Goal: Transaction & Acquisition: Obtain resource

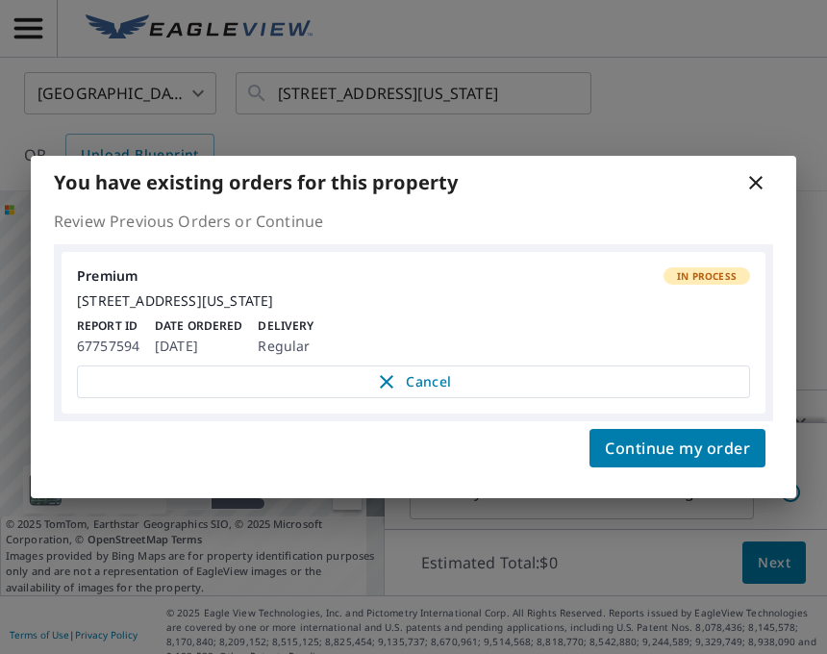
click at [761, 171] on icon at bounding box center [756, 182] width 23 height 23
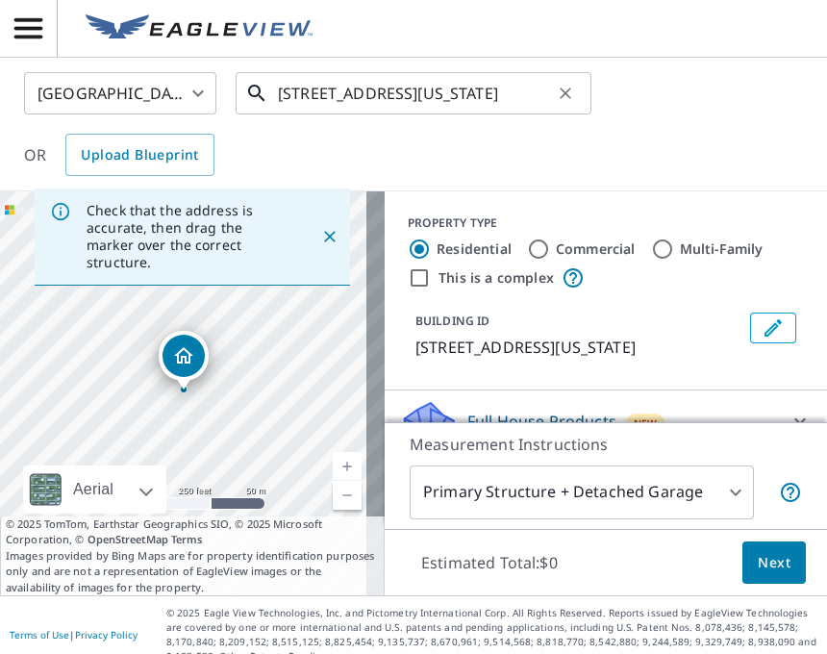
click at [530, 91] on input "[STREET_ADDRESS][US_STATE]" at bounding box center [415, 93] width 274 height 54
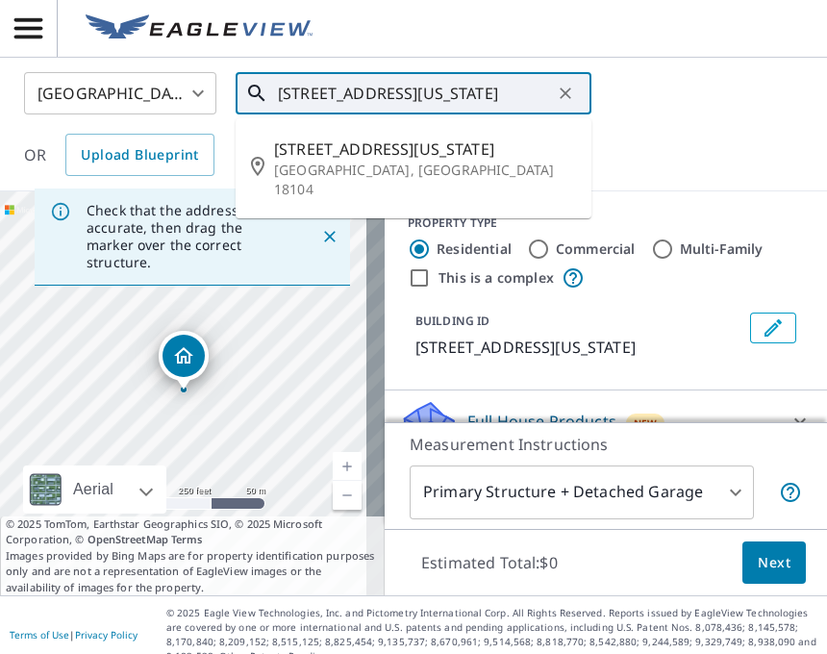
click at [530, 91] on input "[STREET_ADDRESS][US_STATE]" at bounding box center [415, 93] width 274 height 54
paste input "[STREET_ADDRESS][PERSON_NAME]"
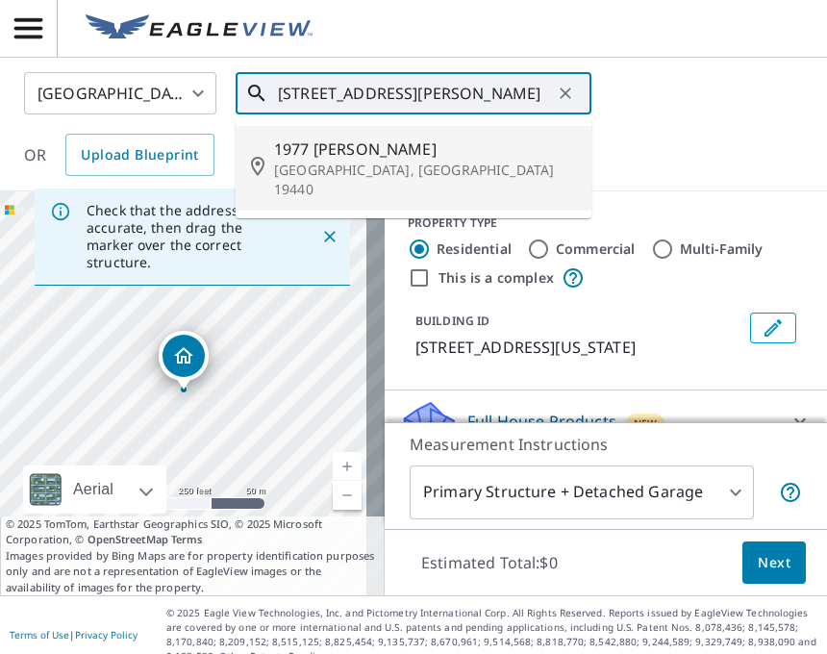
click at [341, 173] on p "[GEOGRAPHIC_DATA], [GEOGRAPHIC_DATA] 19440" at bounding box center [425, 180] width 302 height 38
type input "[STREET_ADDRESS][PERSON_NAME]"
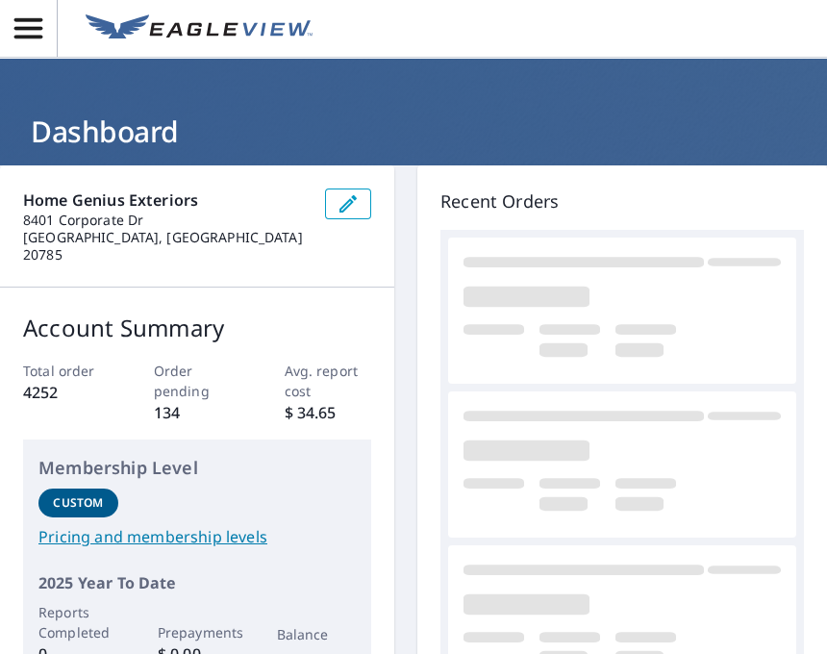
click at [5, 36] on span "button" at bounding box center [28, 29] width 57 height 34
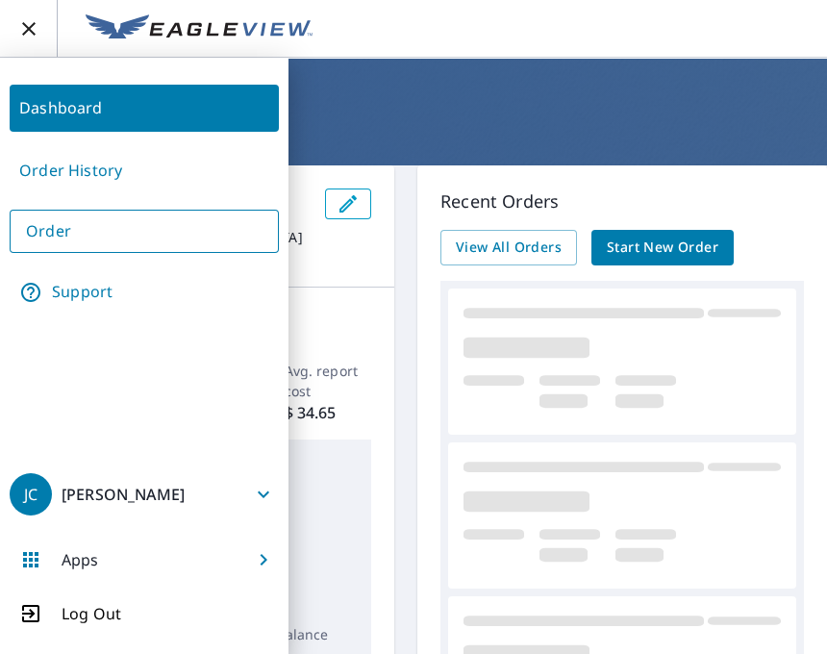
click at [147, 237] on link "Order" at bounding box center [144, 231] width 269 height 43
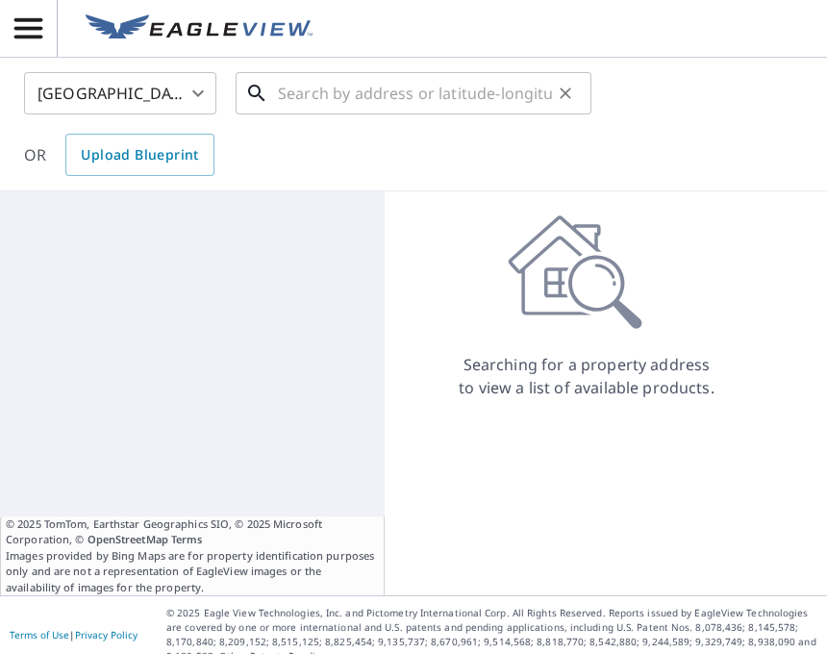
click at [353, 98] on input "text" at bounding box center [415, 93] width 274 height 54
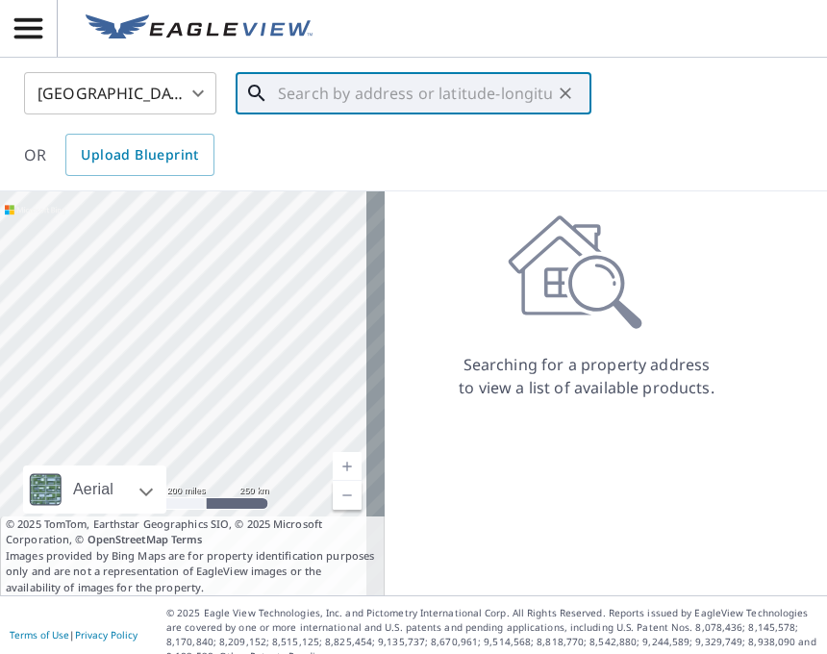
paste input "[STREET_ADDRESS][PERSON_NAME]"
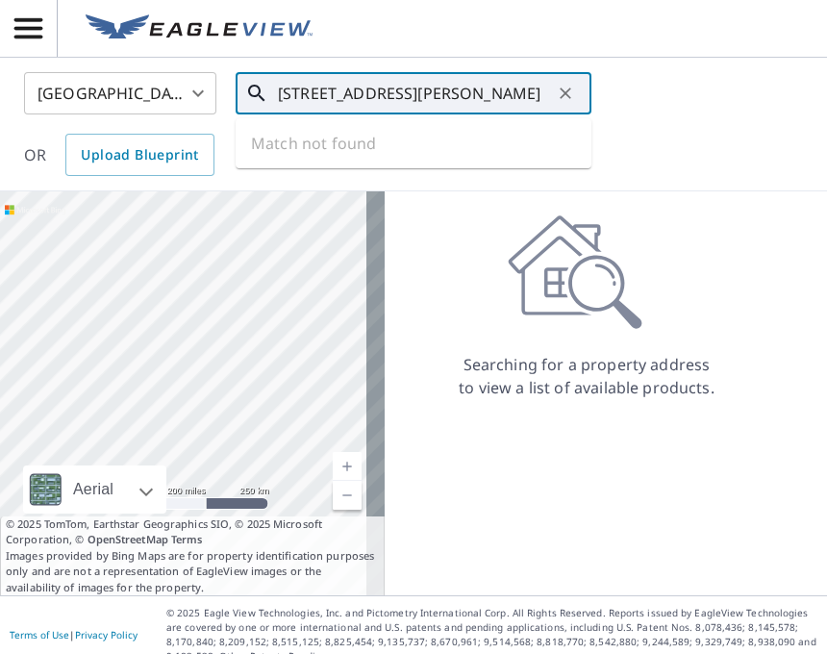
scroll to position [0, 8]
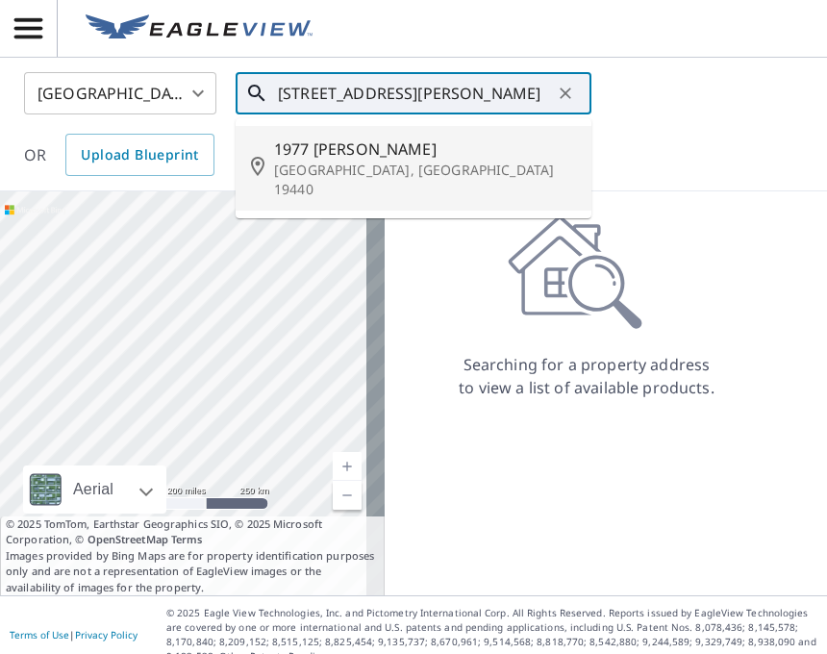
click at [428, 163] on p "[GEOGRAPHIC_DATA], [GEOGRAPHIC_DATA] 19440" at bounding box center [425, 180] width 302 height 38
type input "[STREET_ADDRESS][PERSON_NAME]"
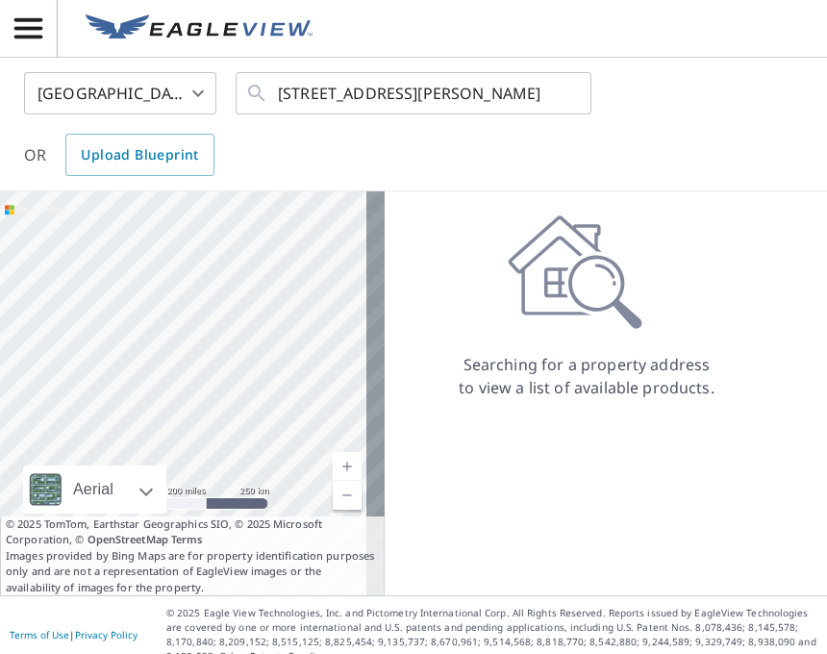
scroll to position [0, 0]
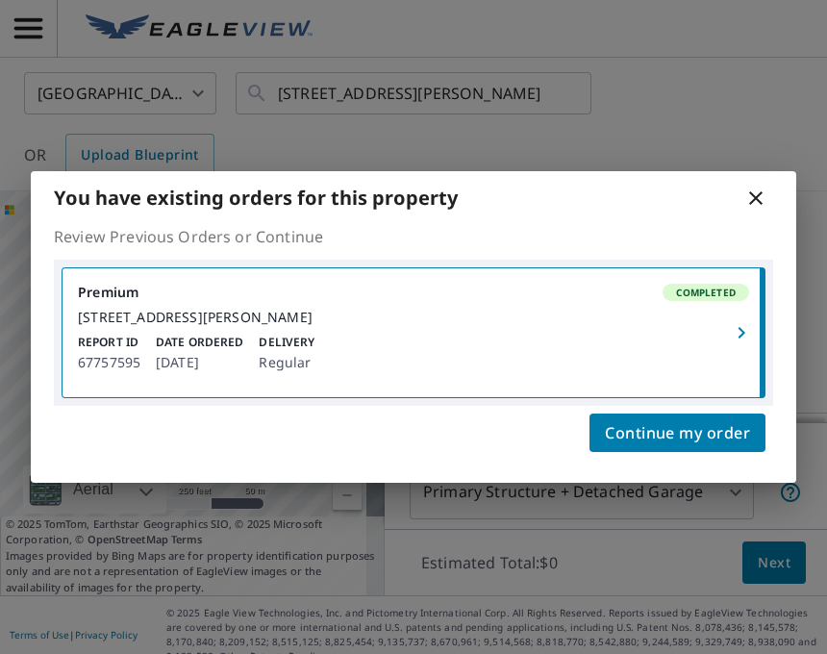
click at [737, 343] on icon "button" at bounding box center [741, 332] width 23 height 23
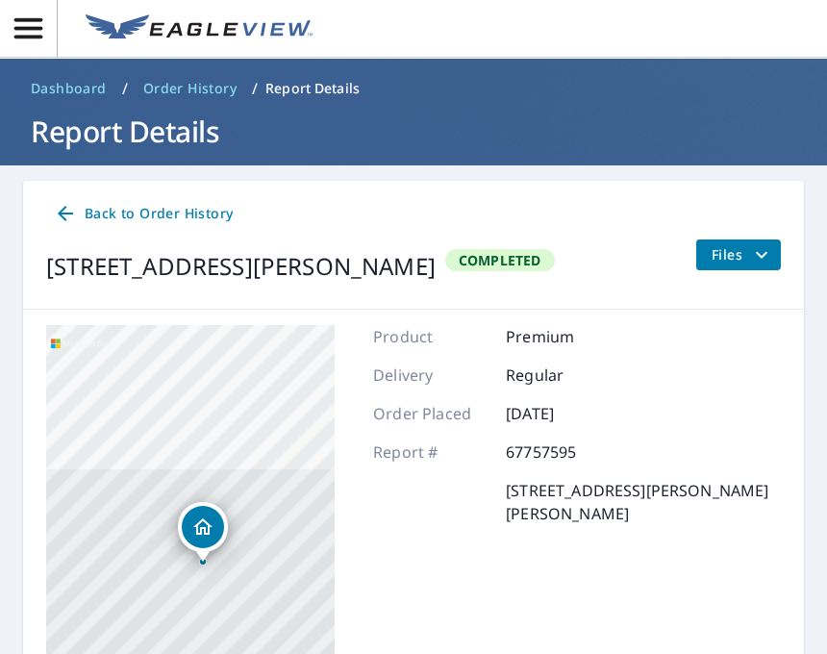
click at [755, 252] on button "Files" at bounding box center [738, 255] width 86 height 31
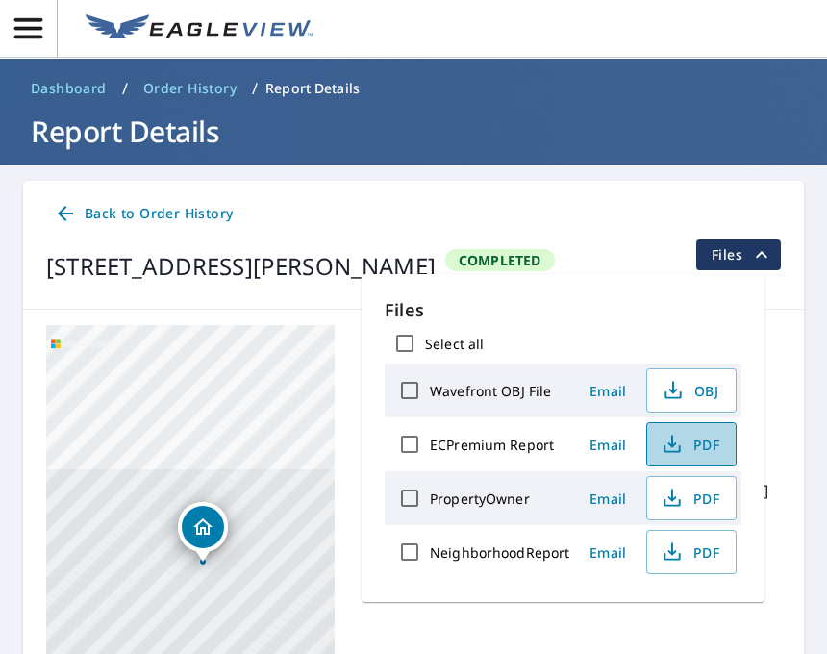
click at [678, 437] on icon "button" at bounding box center [672, 444] width 23 height 23
